Goal: Complete application form

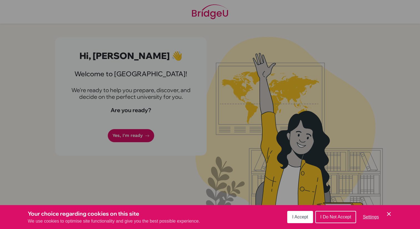
click at [386, 214] on icon "Cookie Control Close Icon" at bounding box center [389, 213] width 7 height 7
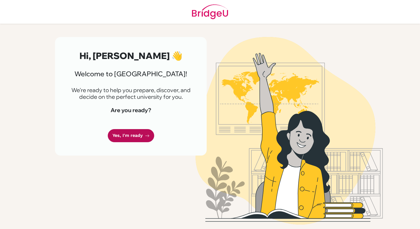
click at [143, 135] on link "Yes, I'm ready" at bounding box center [131, 135] width 46 height 13
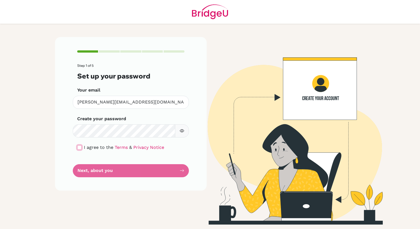
click at [78, 145] on input "checkbox" at bounding box center [79, 147] width 4 height 4
checkbox input "true"
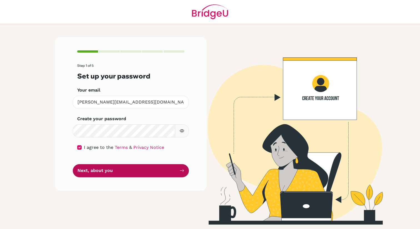
click at [111, 170] on button "Next, about you" at bounding box center [131, 170] width 116 height 13
click at [131, 167] on button "Next, about you" at bounding box center [131, 170] width 116 height 13
